Goal: Book appointment/travel/reservation

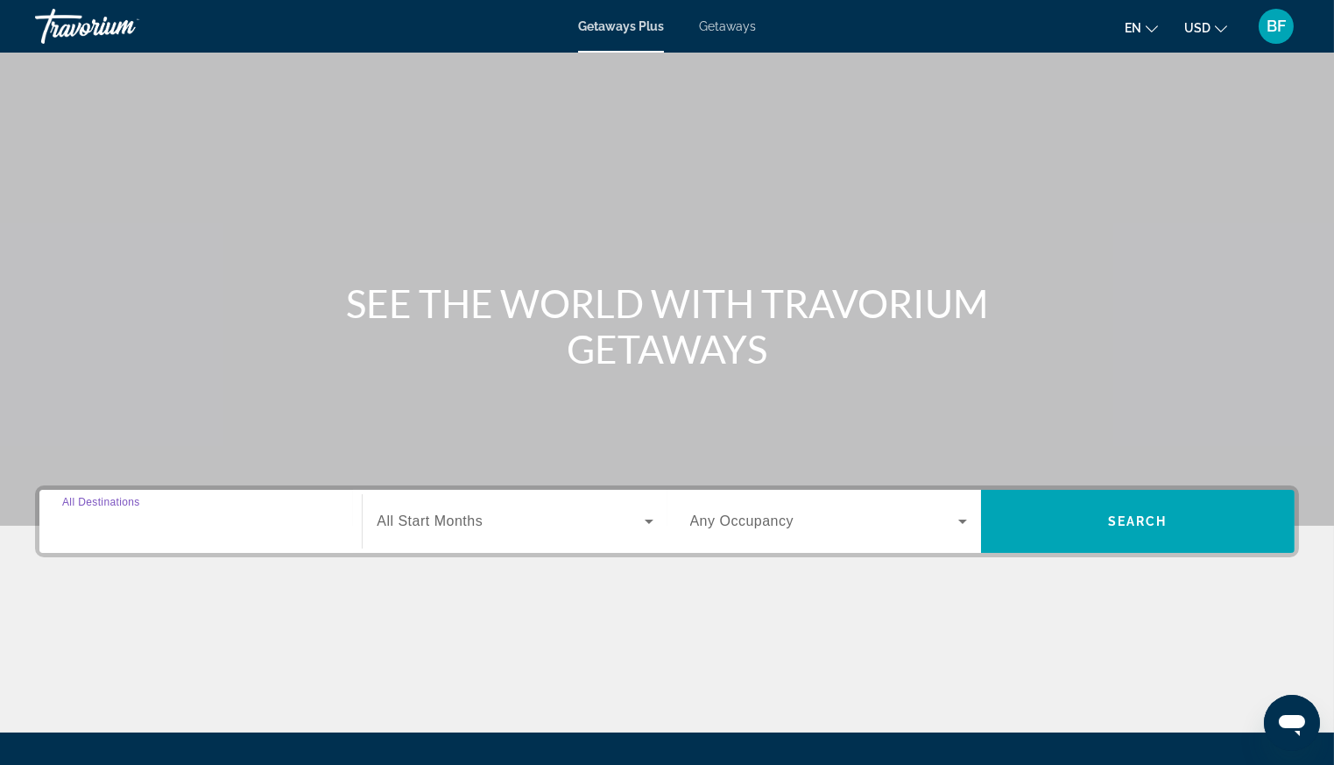
click at [319, 517] on input "Destination All Destinations" at bounding box center [200, 522] width 277 height 21
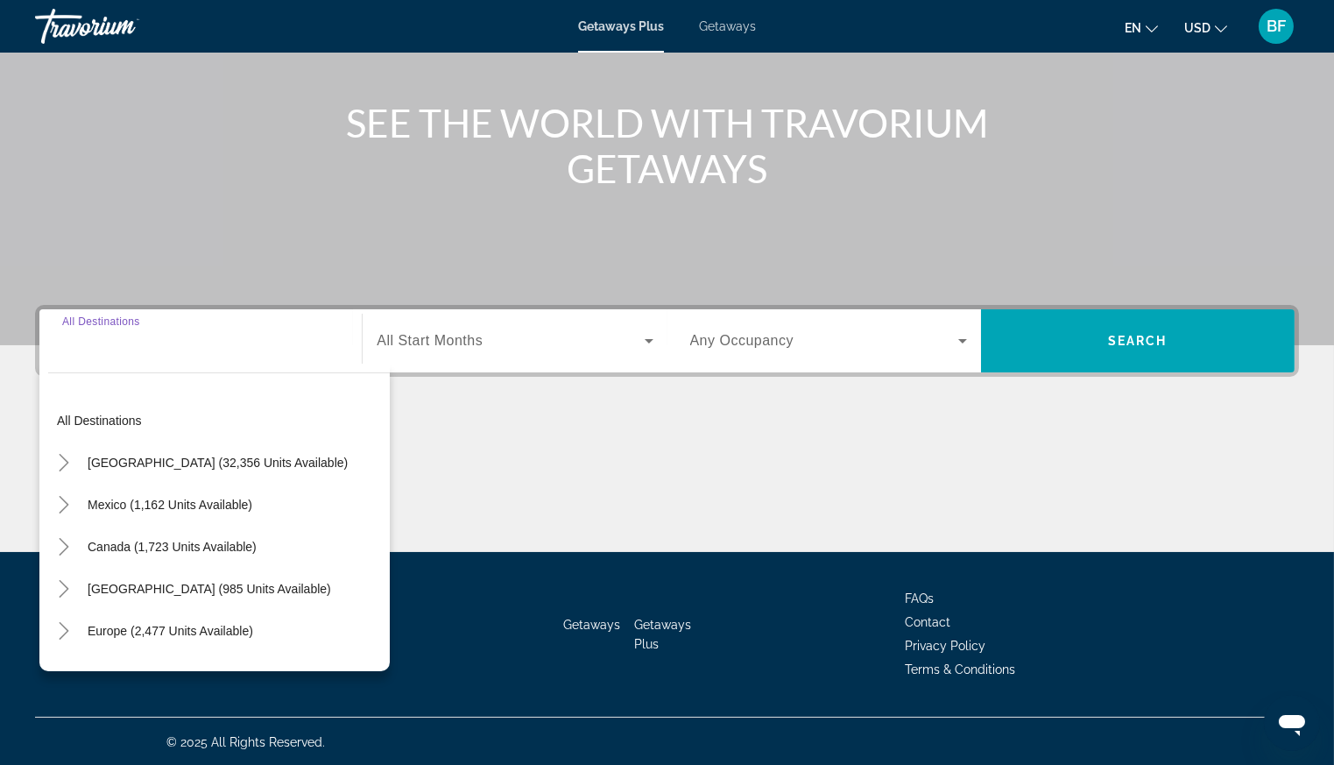
scroll to position [181, 0]
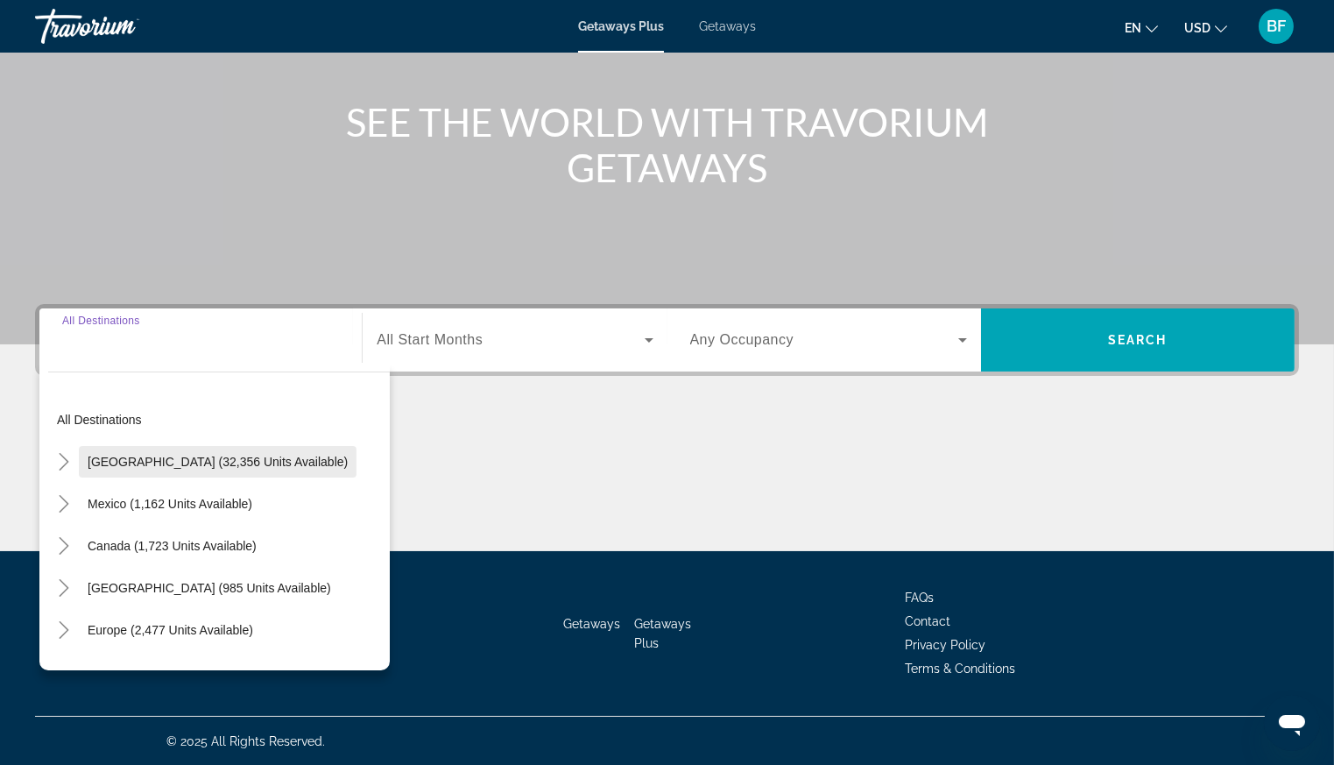
click at [126, 463] on span "[GEOGRAPHIC_DATA] (32,356 units available)" at bounding box center [218, 462] width 260 height 14
type input "**********"
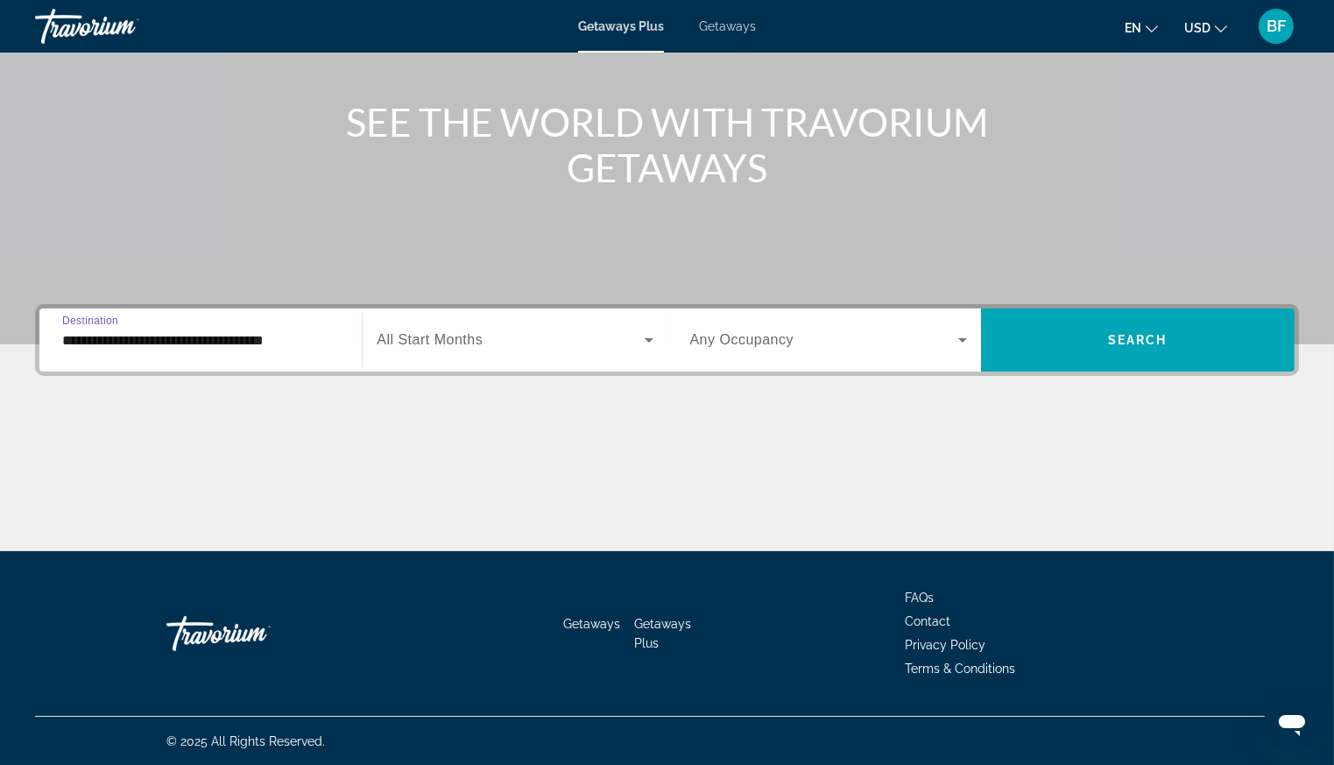
click at [505, 341] on span "Search widget" at bounding box center [510, 339] width 267 height 21
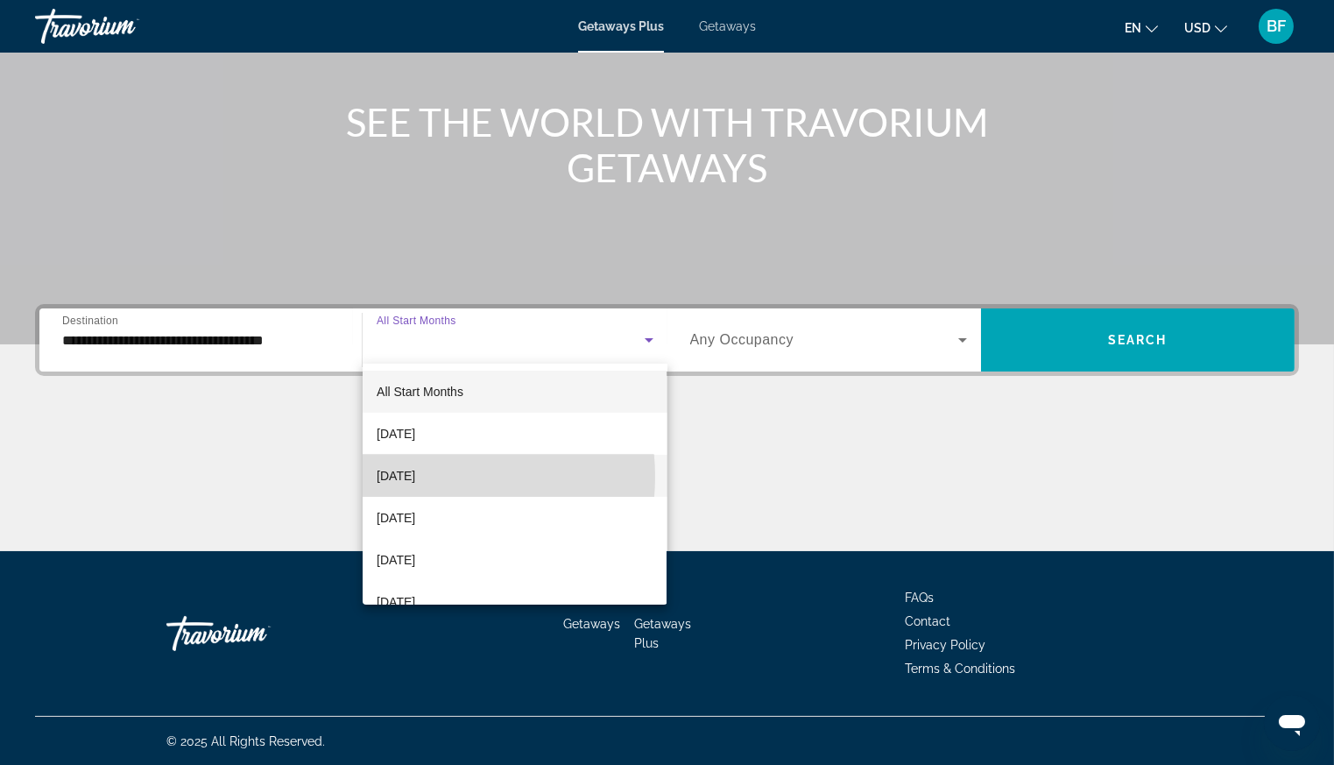
click at [415, 476] on span "[DATE]" at bounding box center [396, 475] width 39 height 21
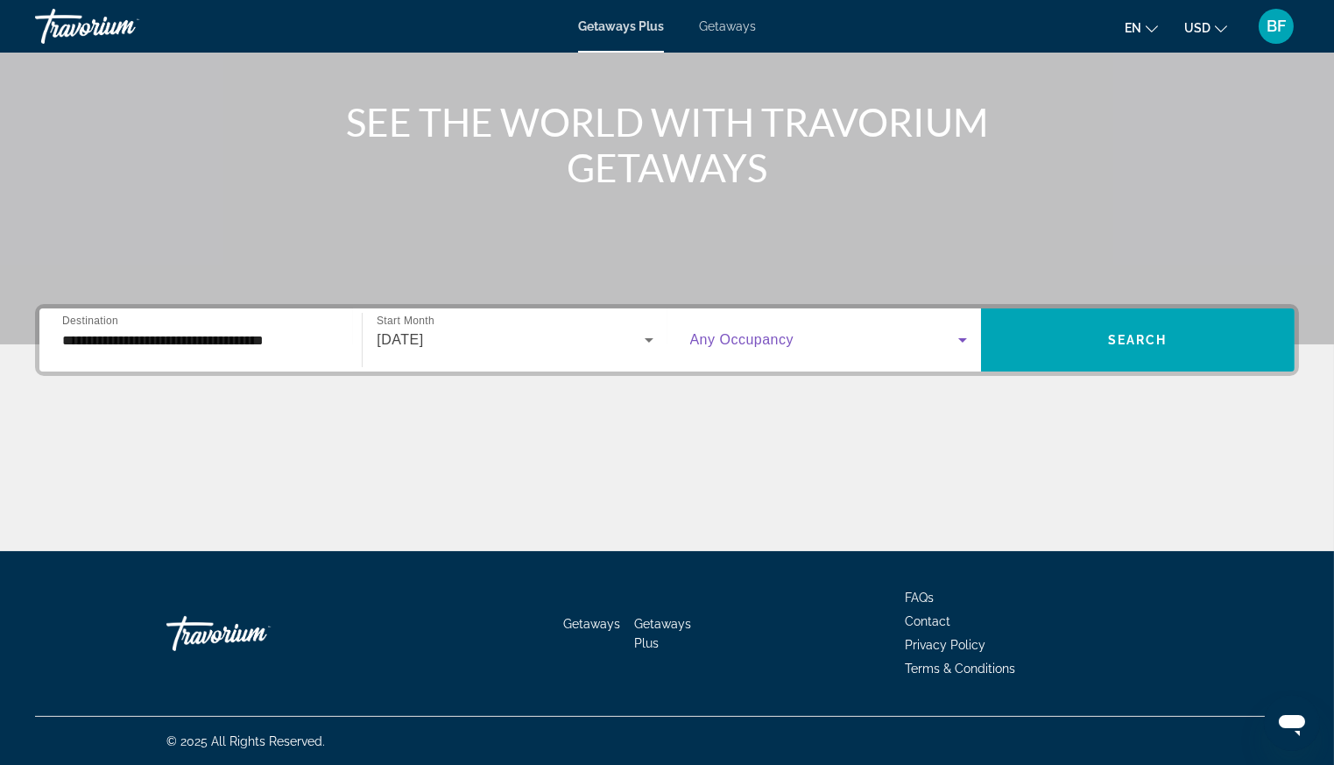
click at [837, 341] on span "Search widget" at bounding box center [824, 339] width 268 height 21
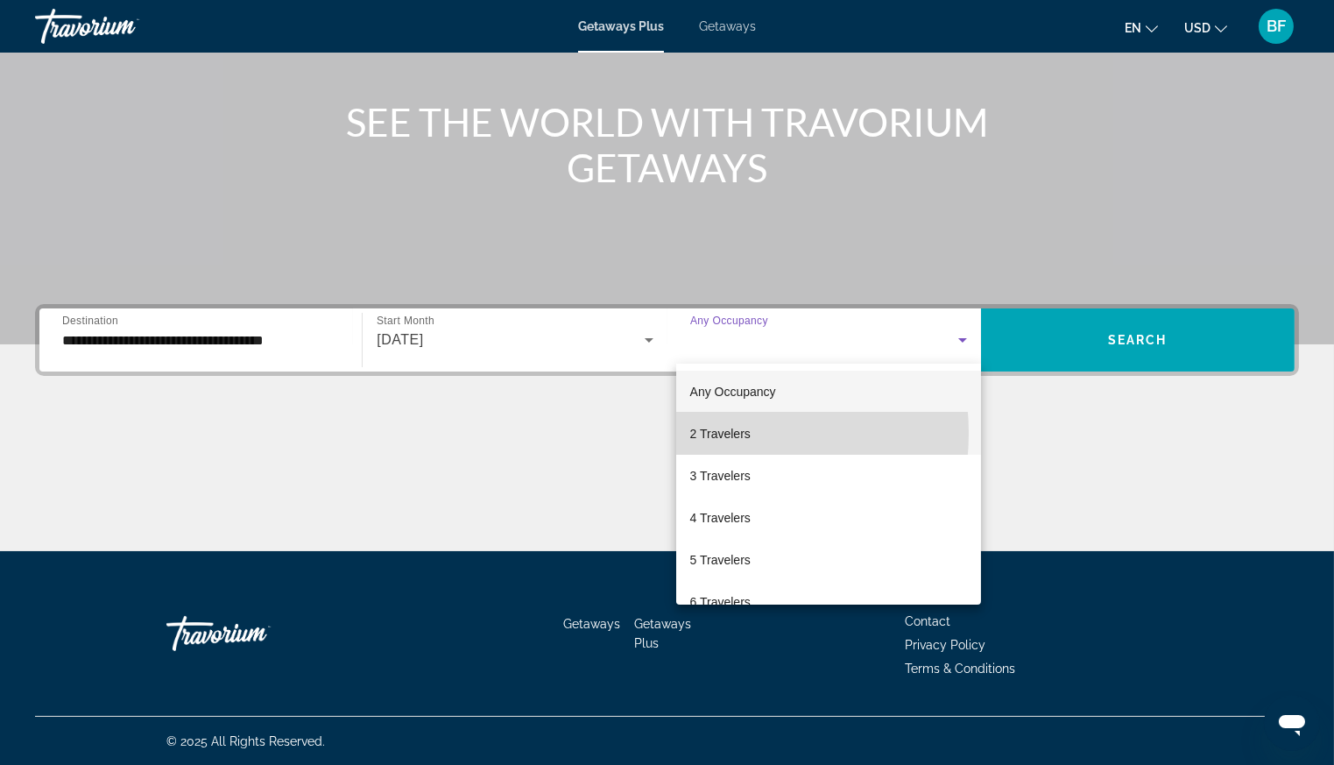
drag, startPoint x: 705, startPoint y: 432, endPoint x: 743, endPoint y: 421, distance: 39.1
click at [705, 432] on span "2 Travelers" at bounding box center [720, 433] width 60 height 21
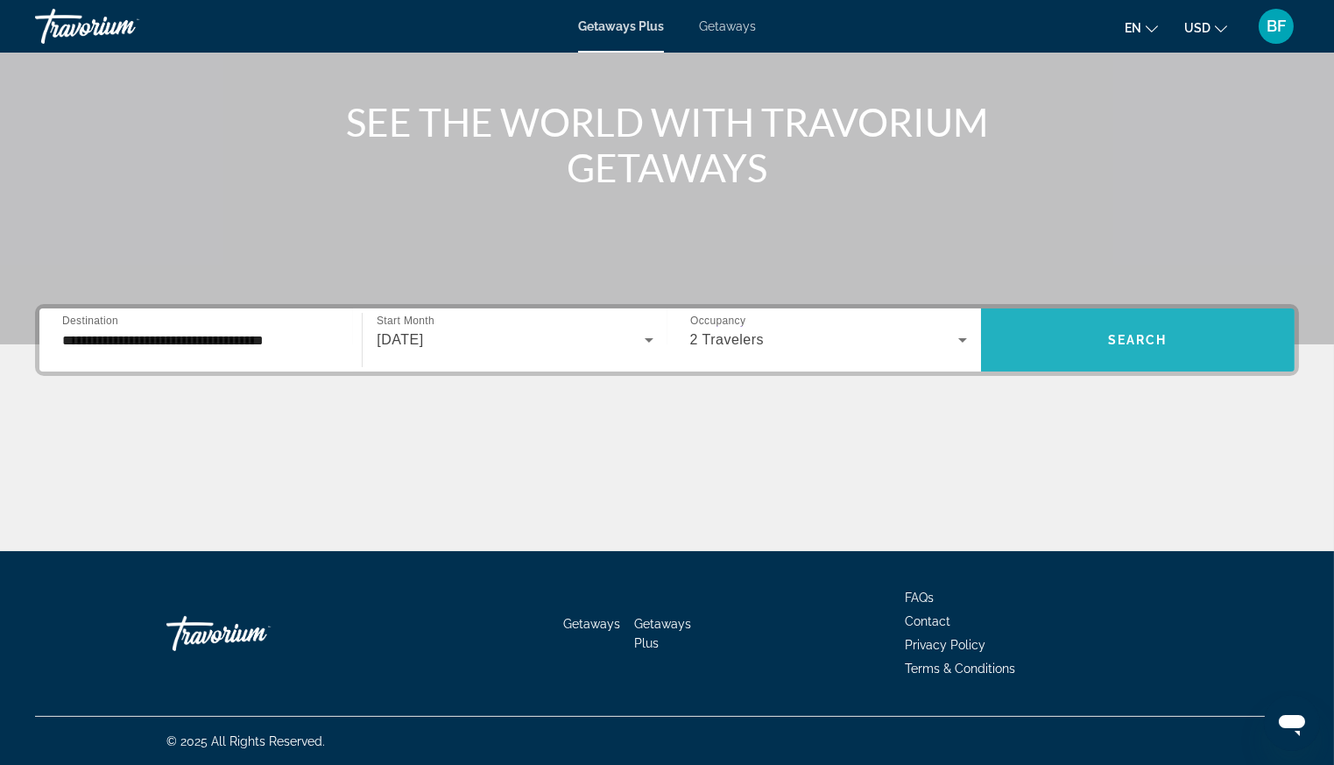
click at [1160, 339] on span "Search" at bounding box center [1138, 340] width 60 height 14
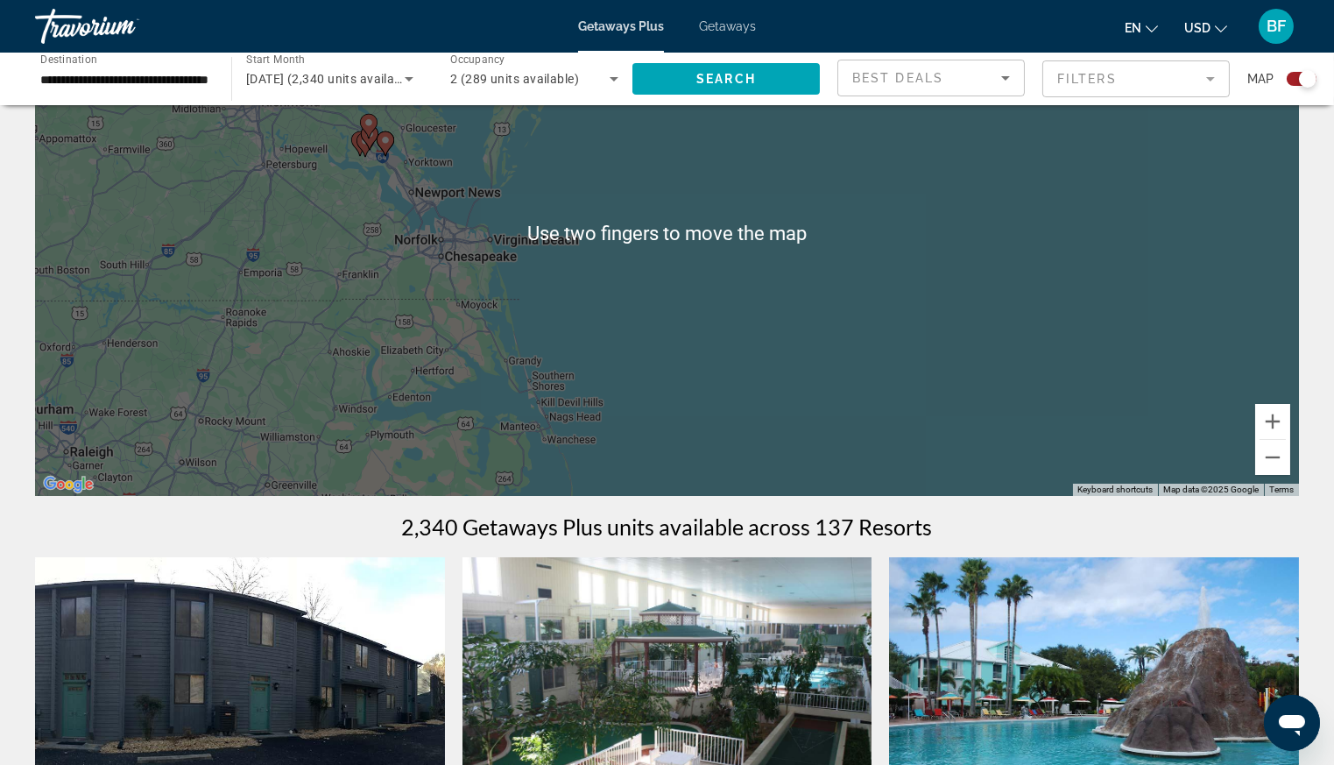
scroll to position [155, 0]
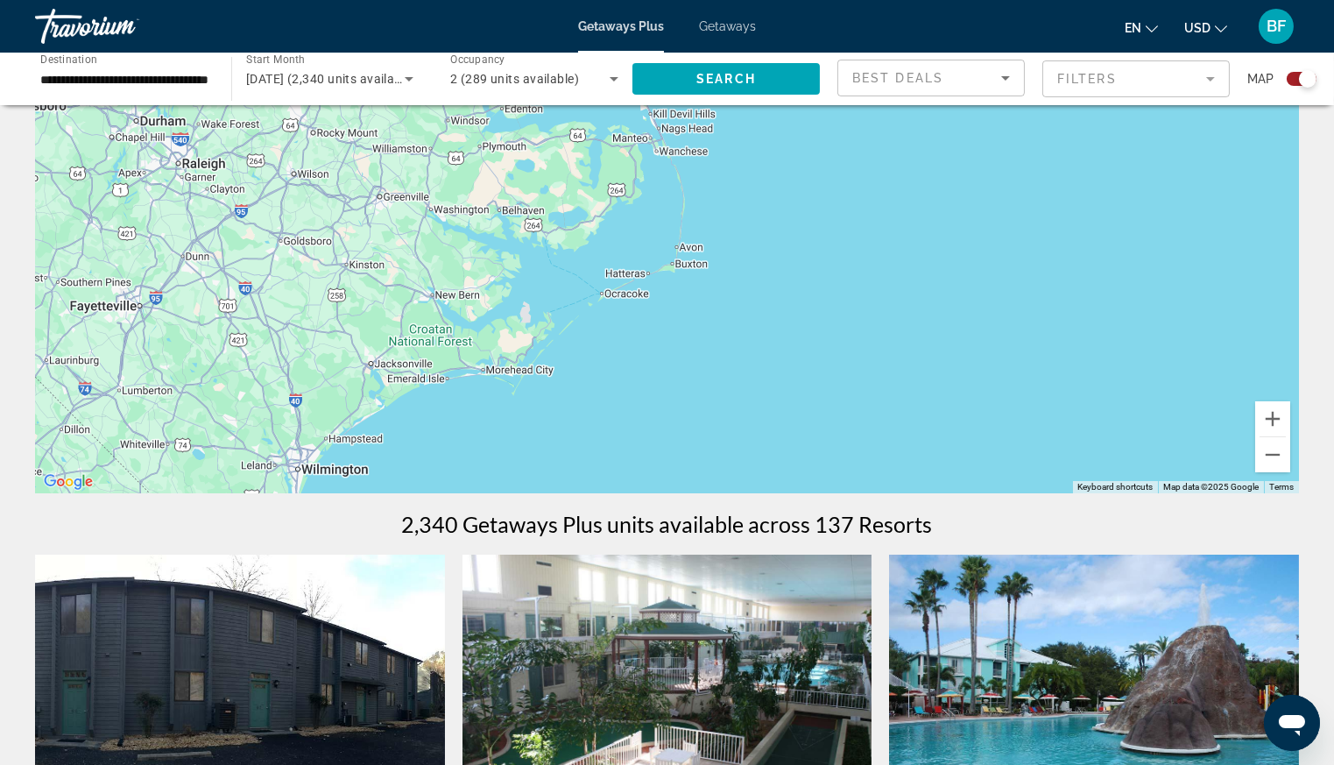
drag, startPoint x: 957, startPoint y: 379, endPoint x: 1050, endPoint y: 112, distance: 282.8
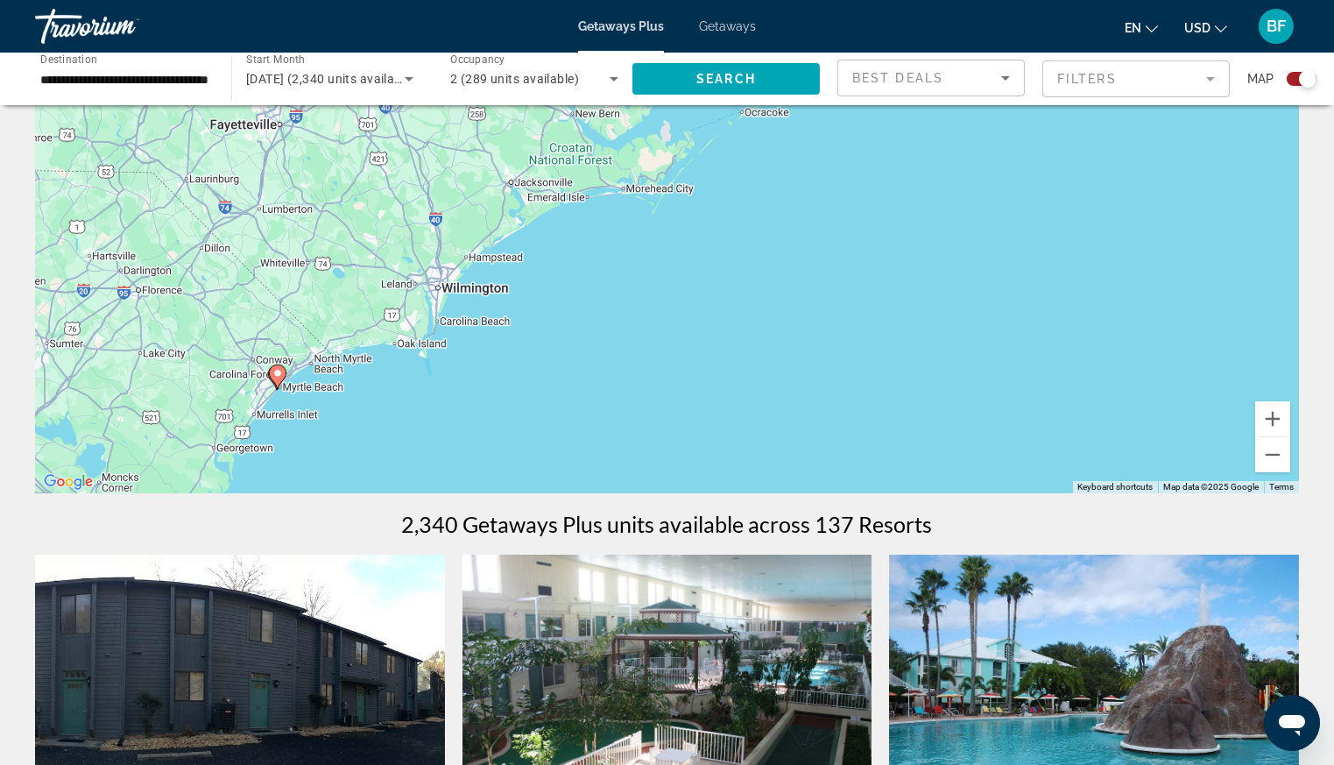
drag, startPoint x: 730, startPoint y: 258, endPoint x: 882, endPoint y: 74, distance: 238.9
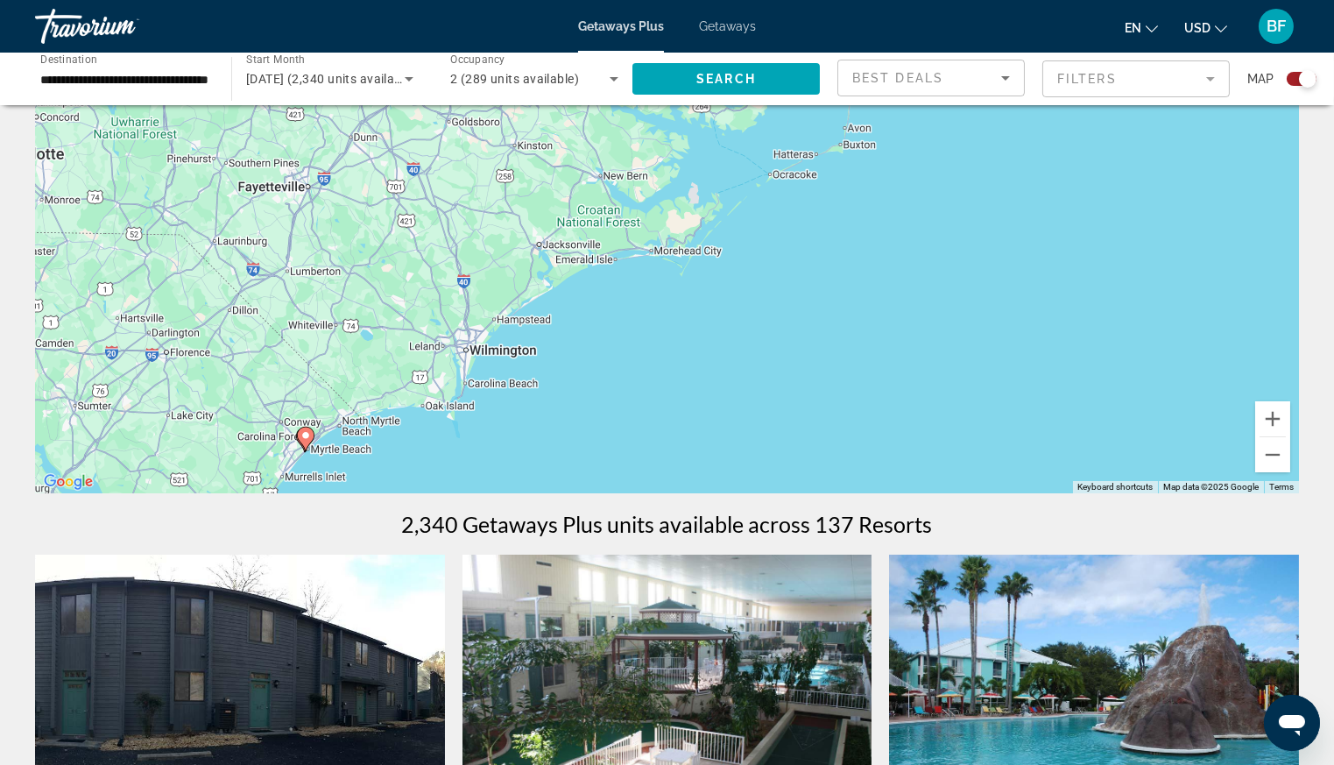
drag, startPoint x: 701, startPoint y: 206, endPoint x: 178, endPoint y: 285, distance: 528.8
click at [731, 269] on div "To activate drag with keyboard, press Alt + Enter. Once in keyboard drag state,…" at bounding box center [667, 231] width 1264 height 526
click at [361, 238] on div "To activate drag with keyboard, press Alt + Enter. Once in keyboard drag state,…" at bounding box center [667, 231] width 1264 height 526
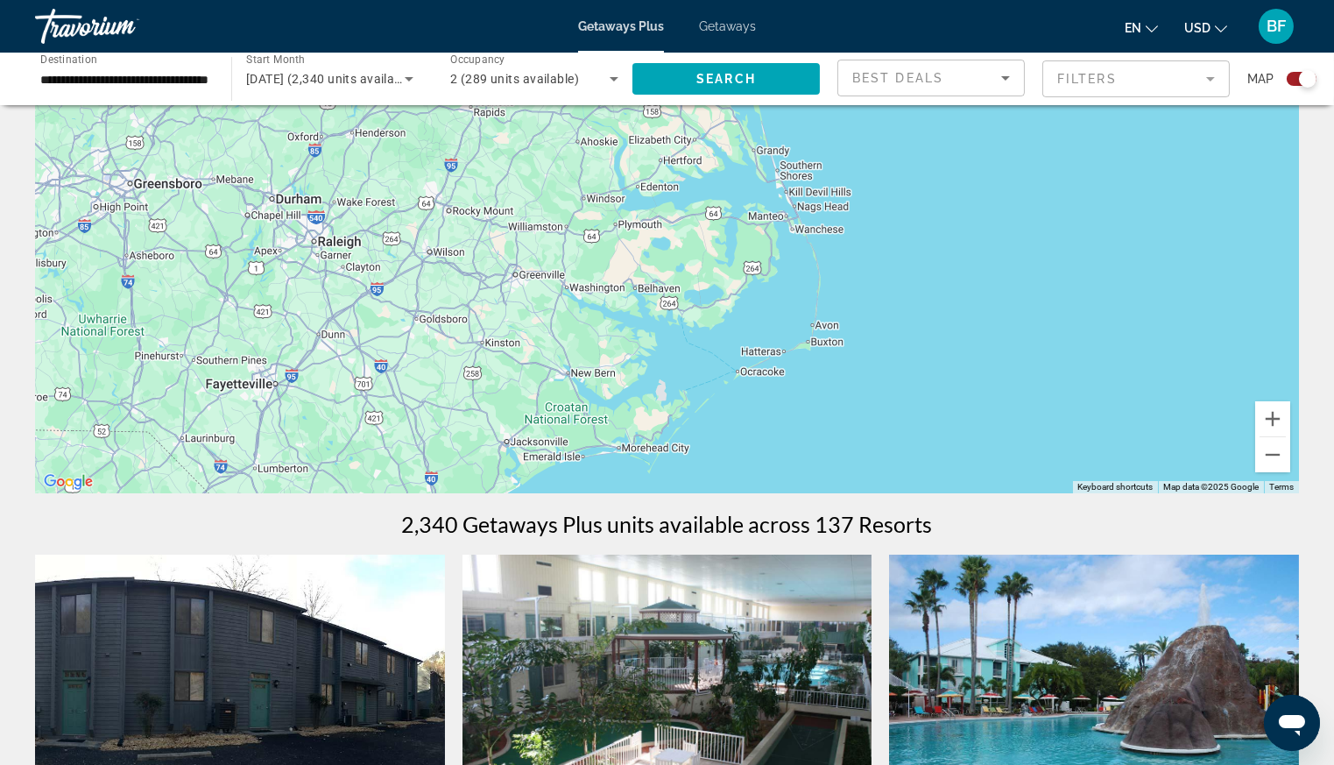
drag, startPoint x: 382, startPoint y: 215, endPoint x: 347, endPoint y: 412, distance: 200.2
click at [347, 412] on div "To activate drag with keyboard, press Alt + Enter. Once in keyboard drag state,…" at bounding box center [667, 231] width 1264 height 526
